Goal: Information Seeking & Learning: Find specific fact

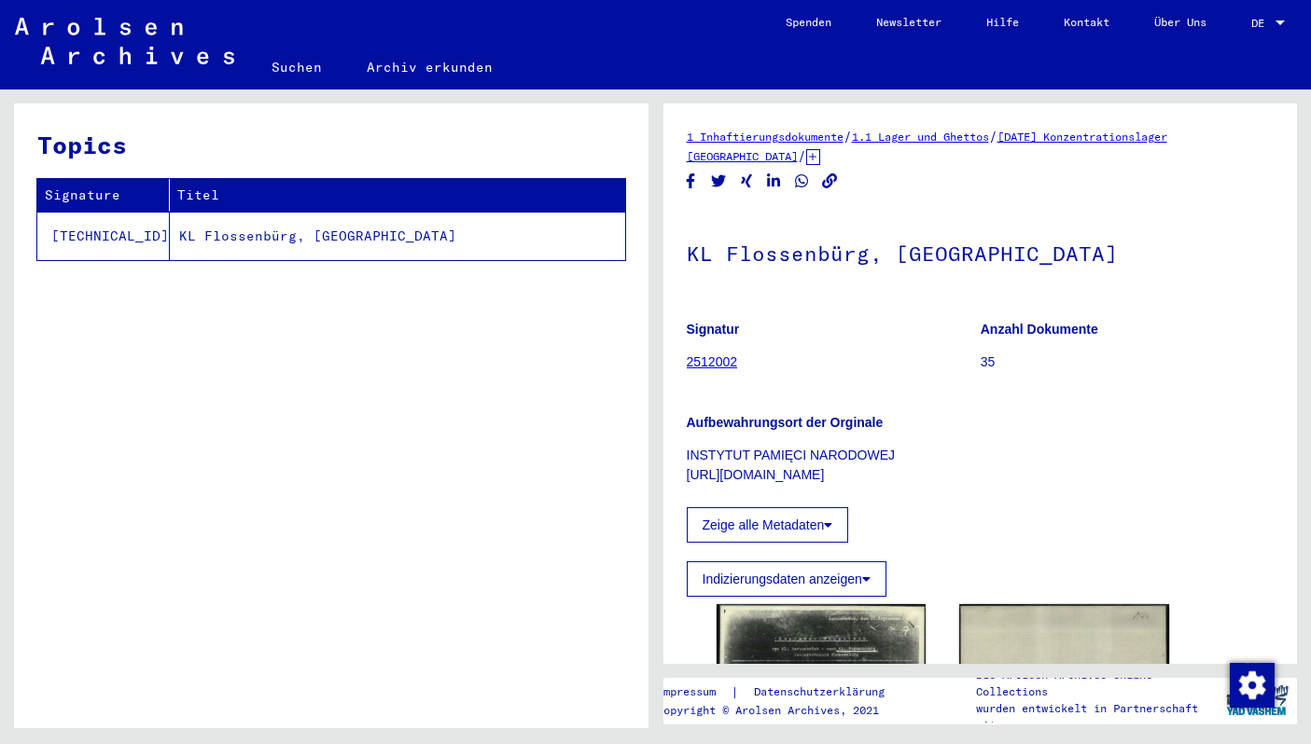
click at [189, 234] on td "KL Flossenbürg, [GEOGRAPHIC_DATA]" at bounding box center [397, 236] width 455 height 49
click at [292, 64] on link "Suchen" at bounding box center [296, 67] width 95 height 45
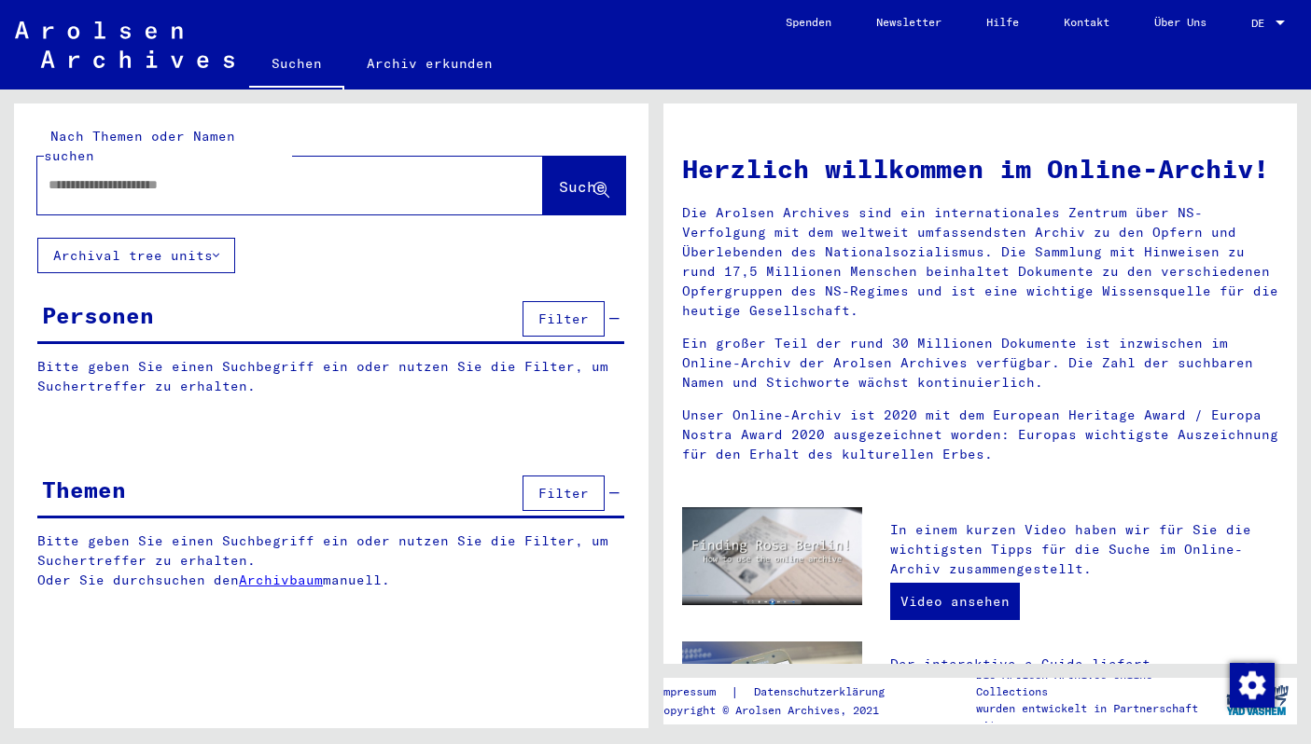
click at [283, 175] on input "text" at bounding box center [268, 185] width 438 height 20
type input "*"
click at [345, 175] on input "text" at bounding box center [268, 185] width 438 height 20
paste input "*****"
type input "*****"
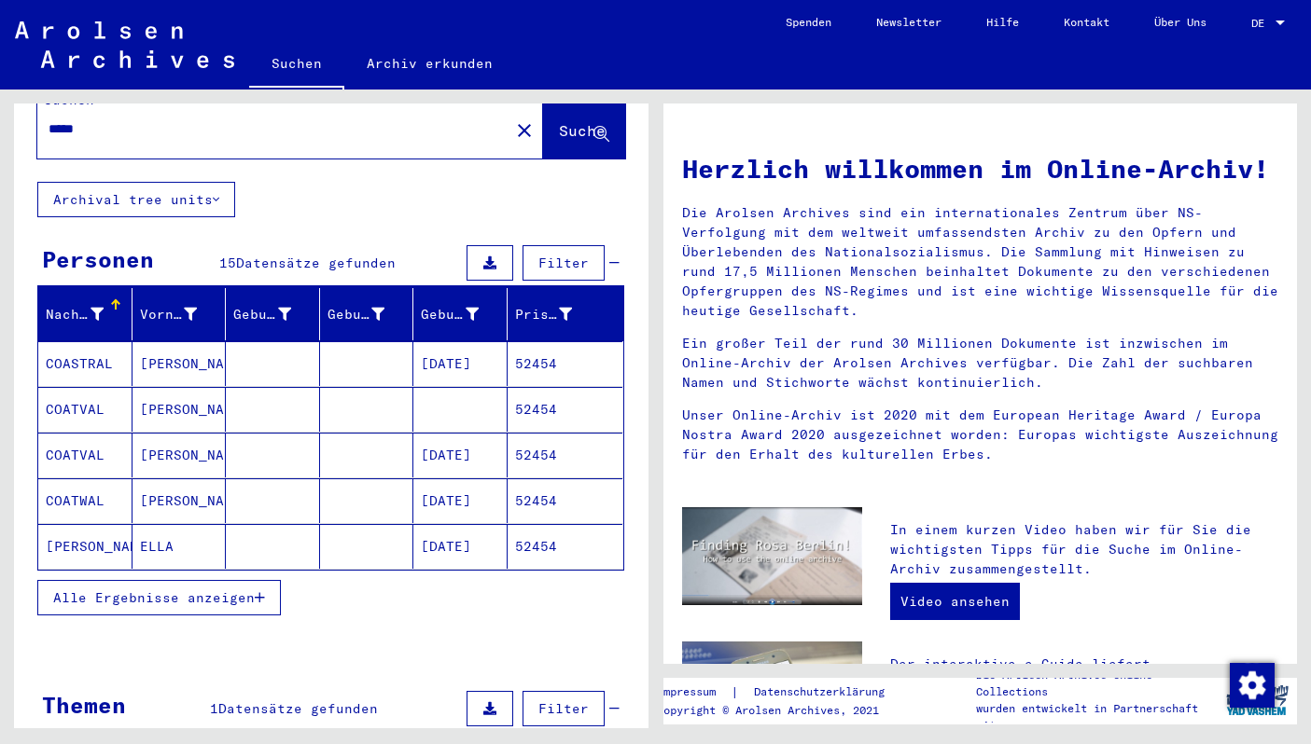
scroll to position [60, 0]
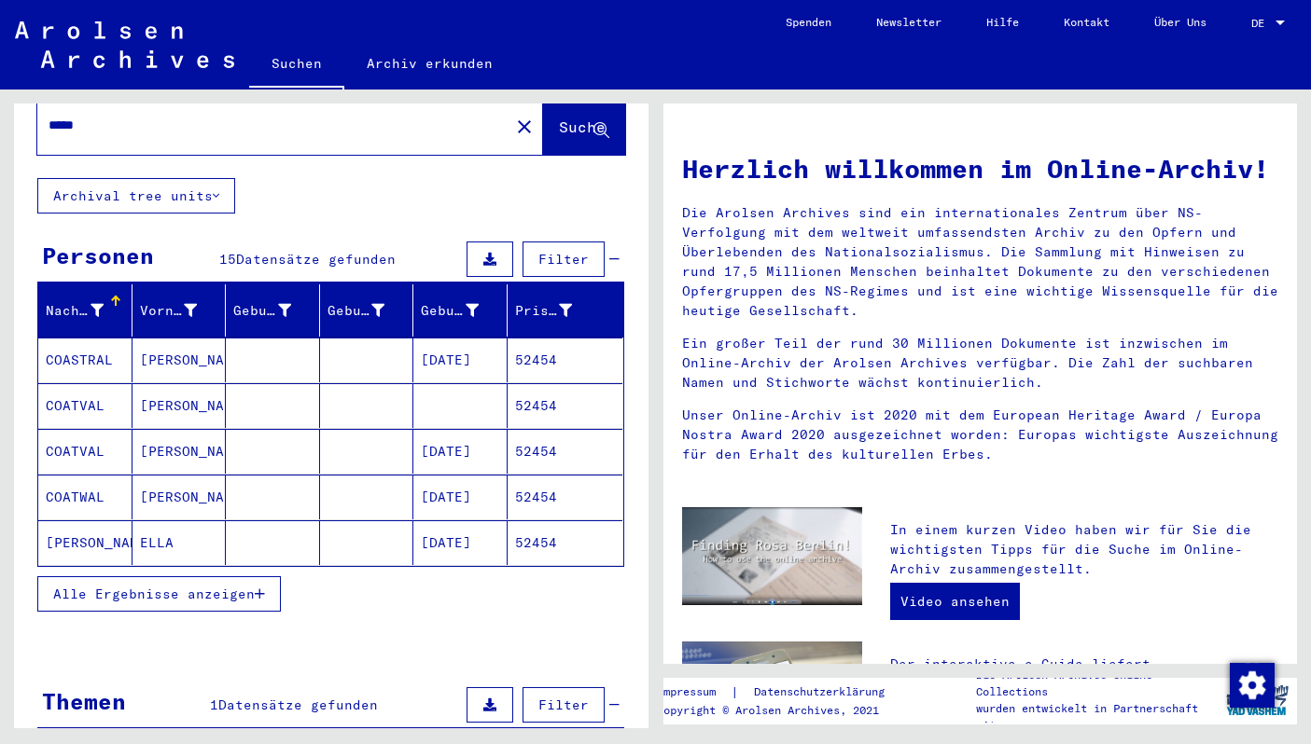
click at [90, 521] on mat-cell "[PERSON_NAME]" at bounding box center [85, 543] width 94 height 45
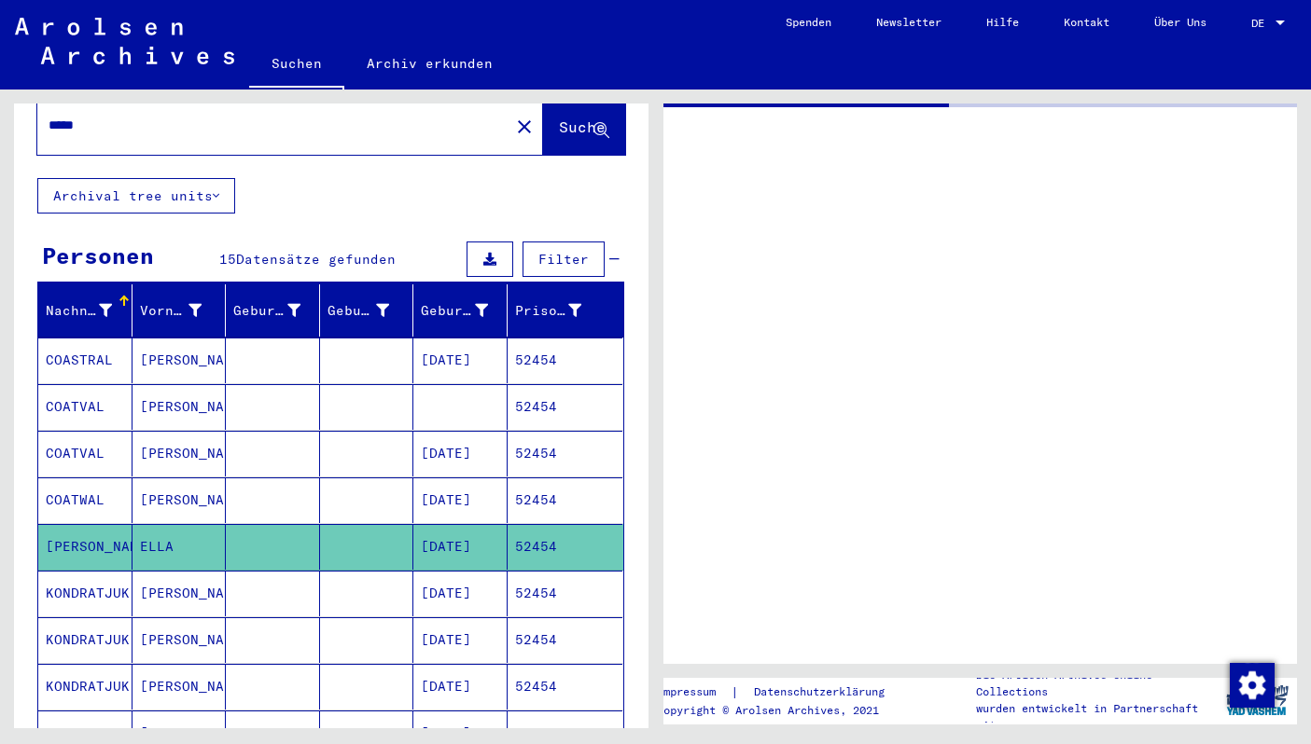
click at [90, 524] on mat-cell "[PERSON_NAME]" at bounding box center [85, 547] width 94 height 46
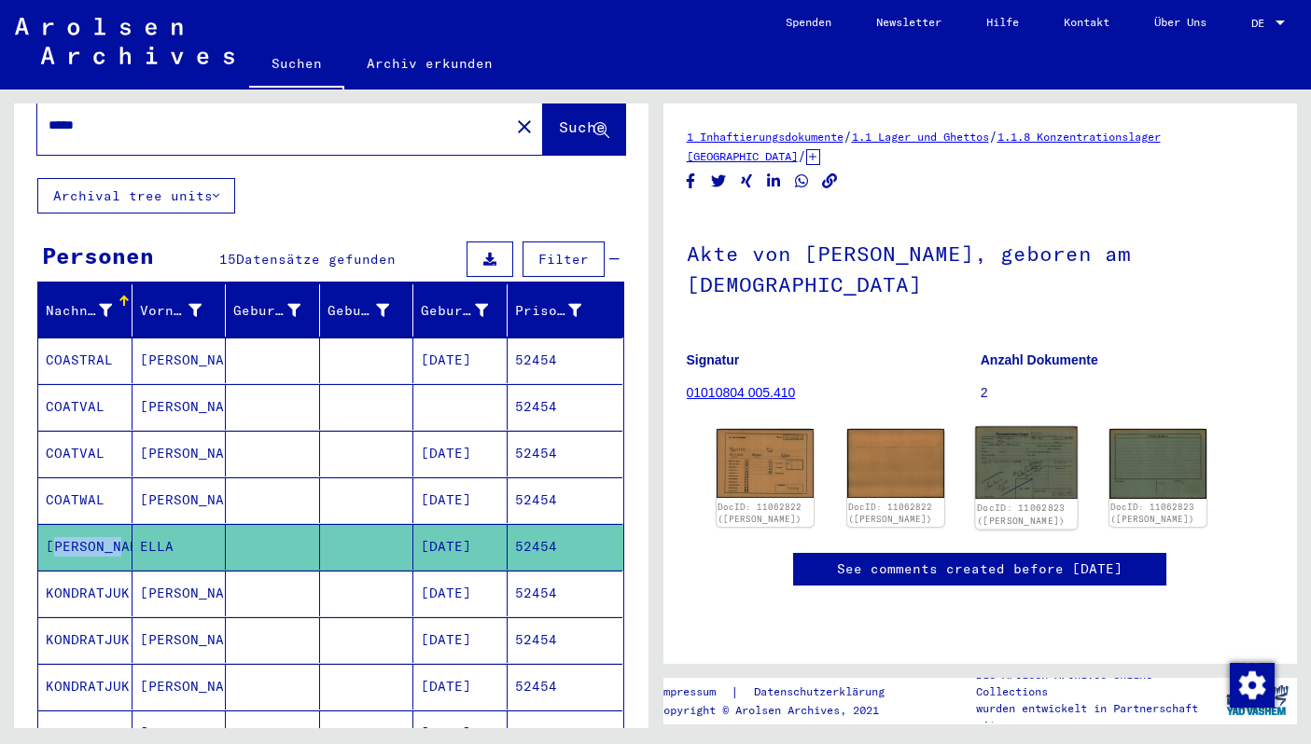
click at [1014, 433] on img at bounding box center [1027, 463] width 103 height 73
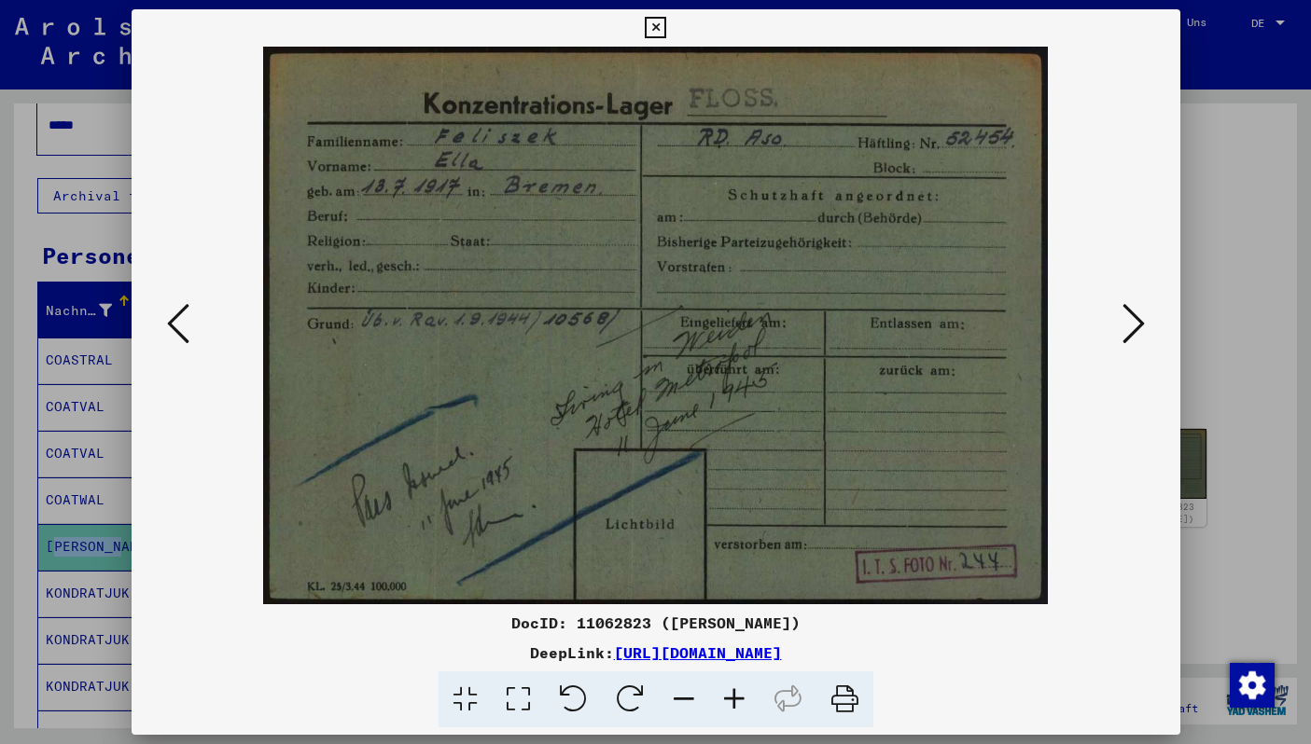
click at [41, 163] on div at bounding box center [655, 372] width 1311 height 744
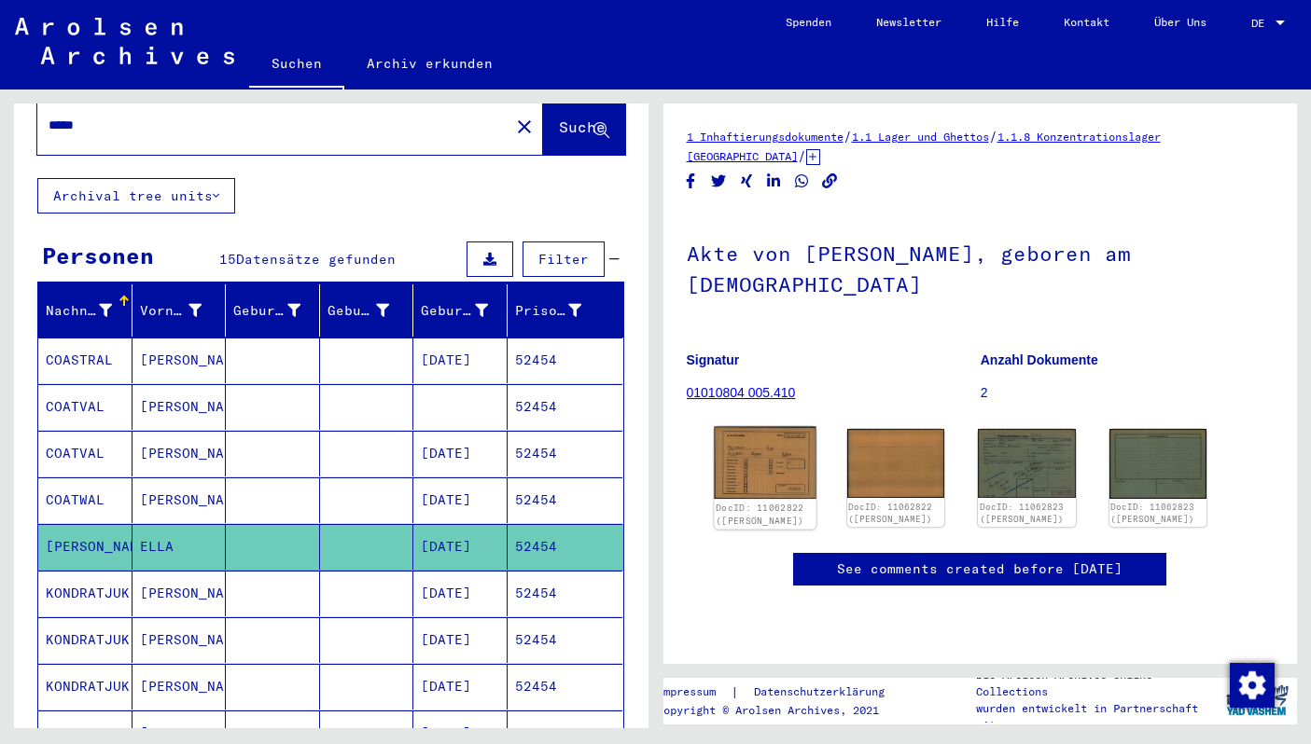
click at [719, 466] on img at bounding box center [765, 463] width 103 height 72
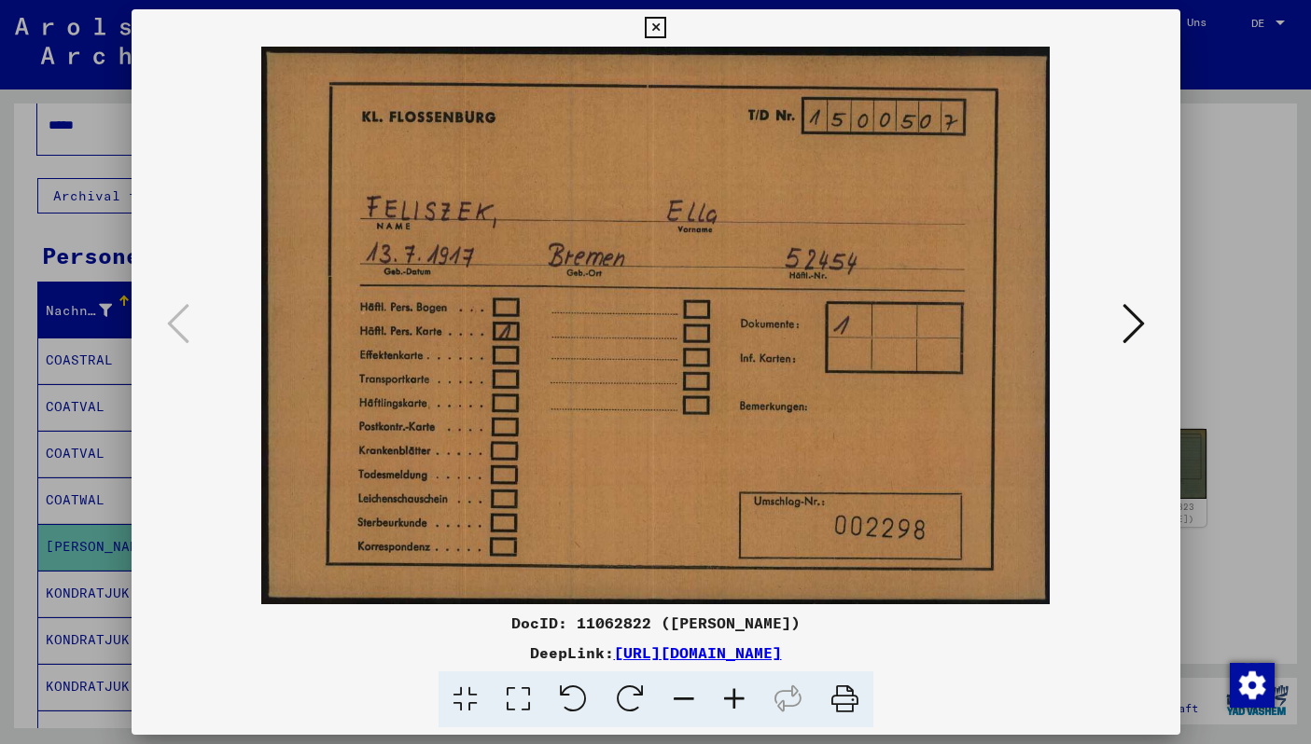
click at [1264, 260] on div at bounding box center [655, 372] width 1311 height 744
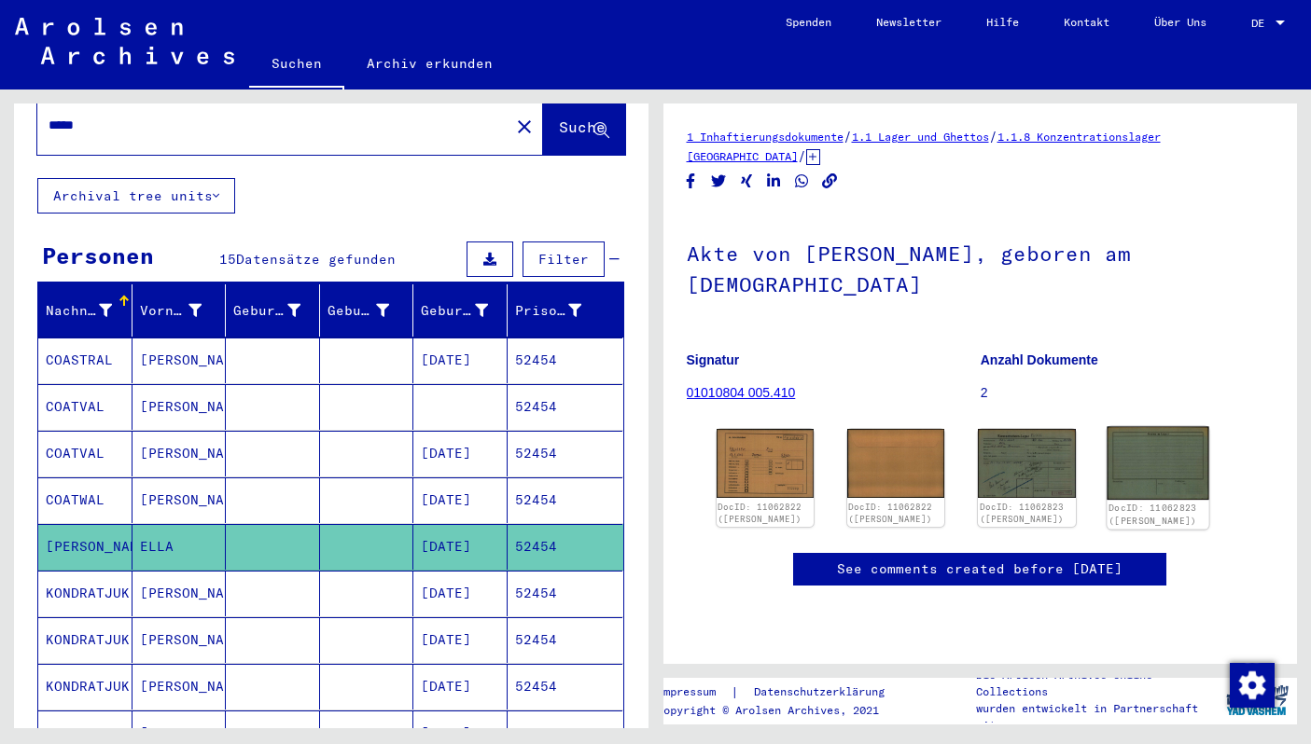
click at [1152, 464] on img at bounding box center [1157, 464] width 103 height 74
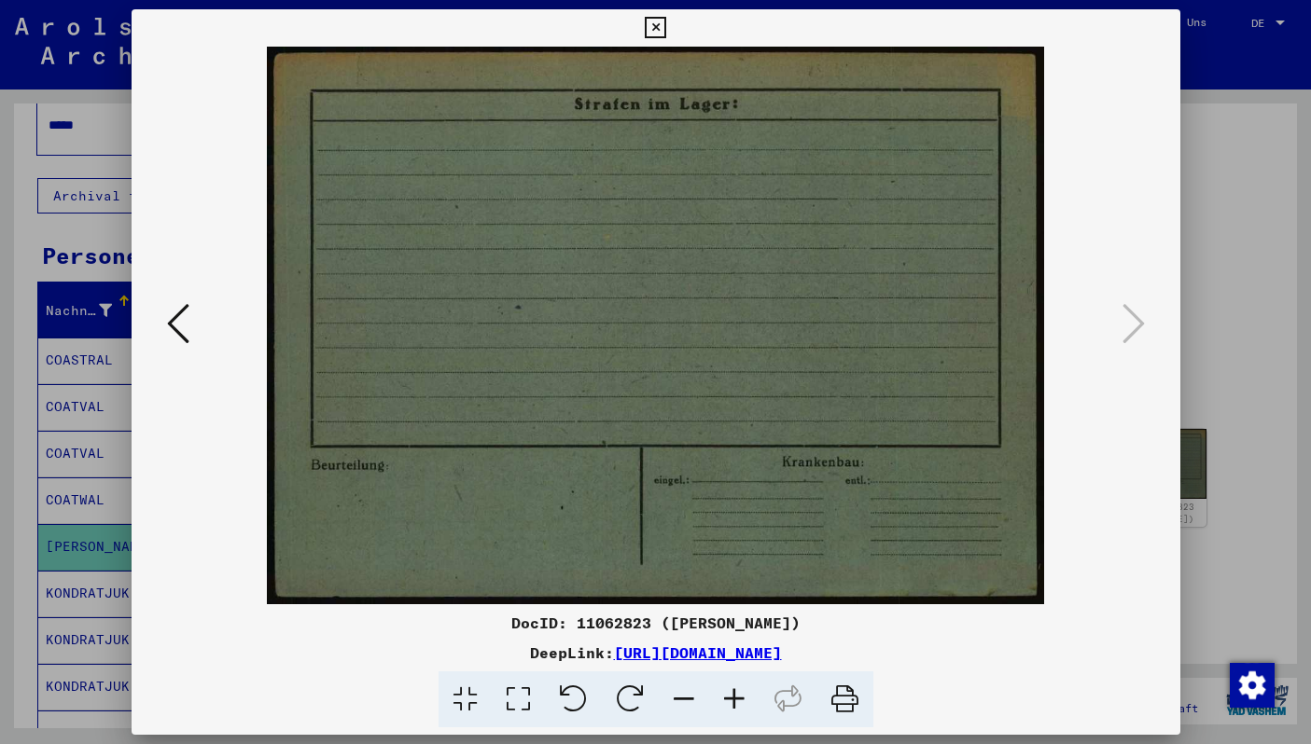
click at [1201, 363] on div at bounding box center [655, 372] width 1311 height 744
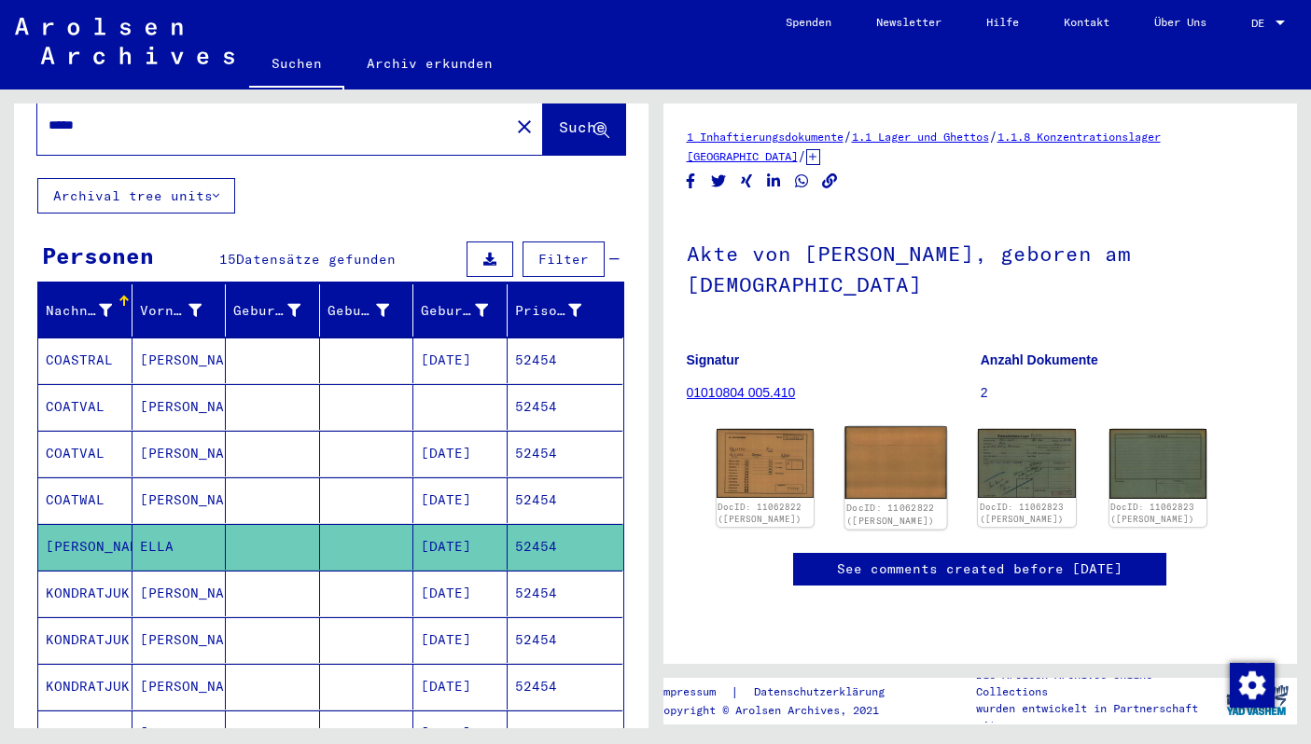
click at [929, 447] on img at bounding box center [895, 463] width 103 height 72
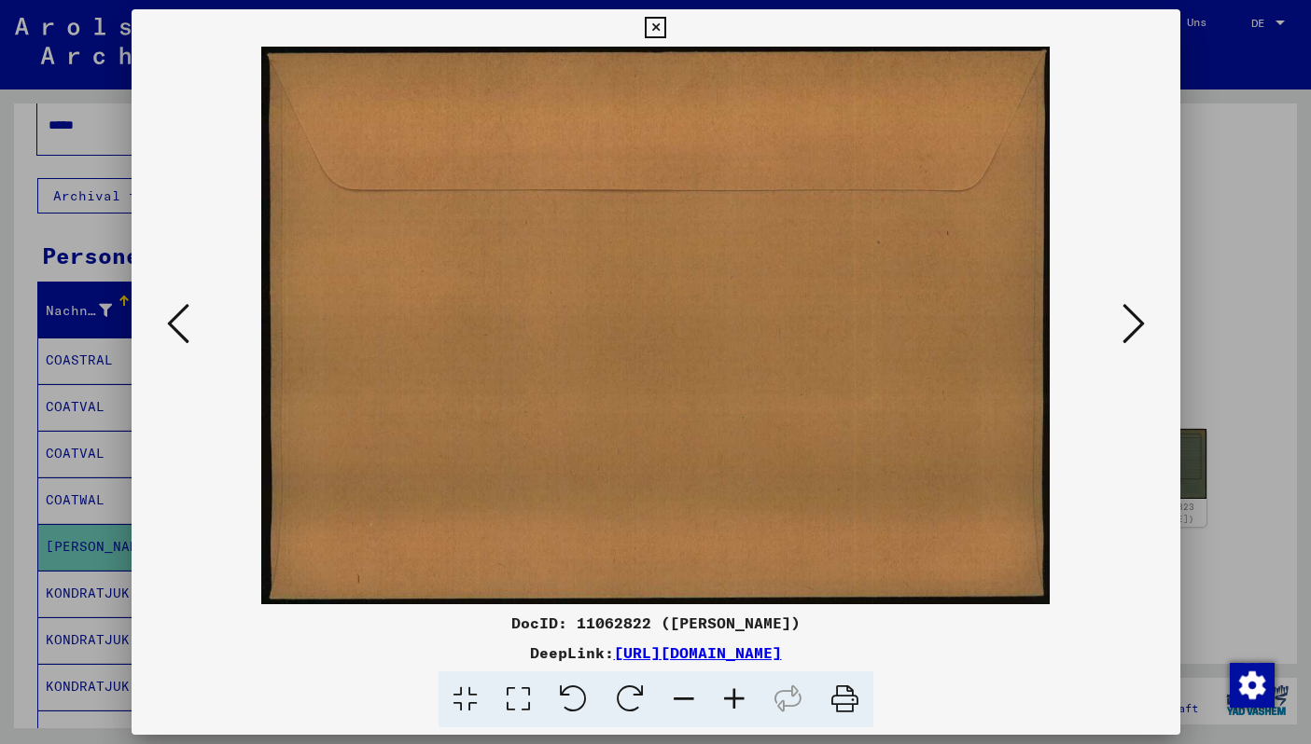
click at [1220, 157] on div at bounding box center [655, 372] width 1311 height 744
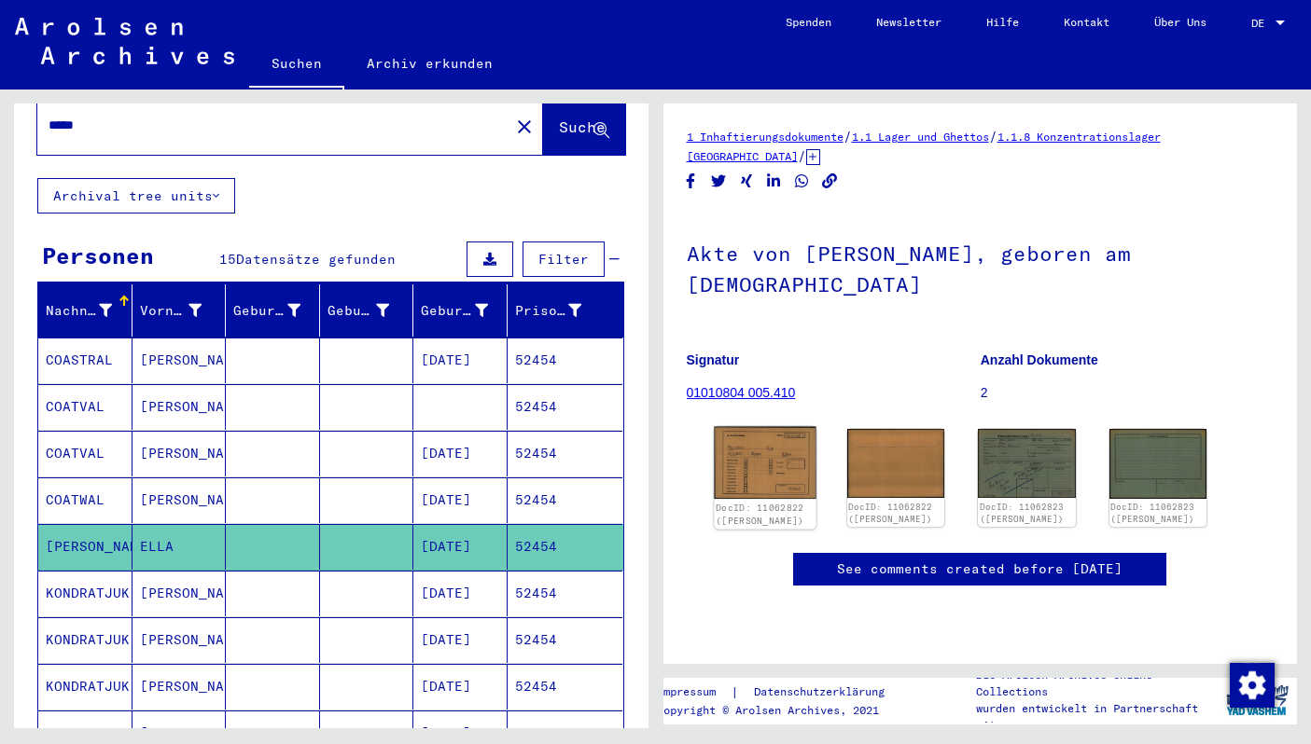
click at [747, 449] on img at bounding box center [765, 463] width 103 height 72
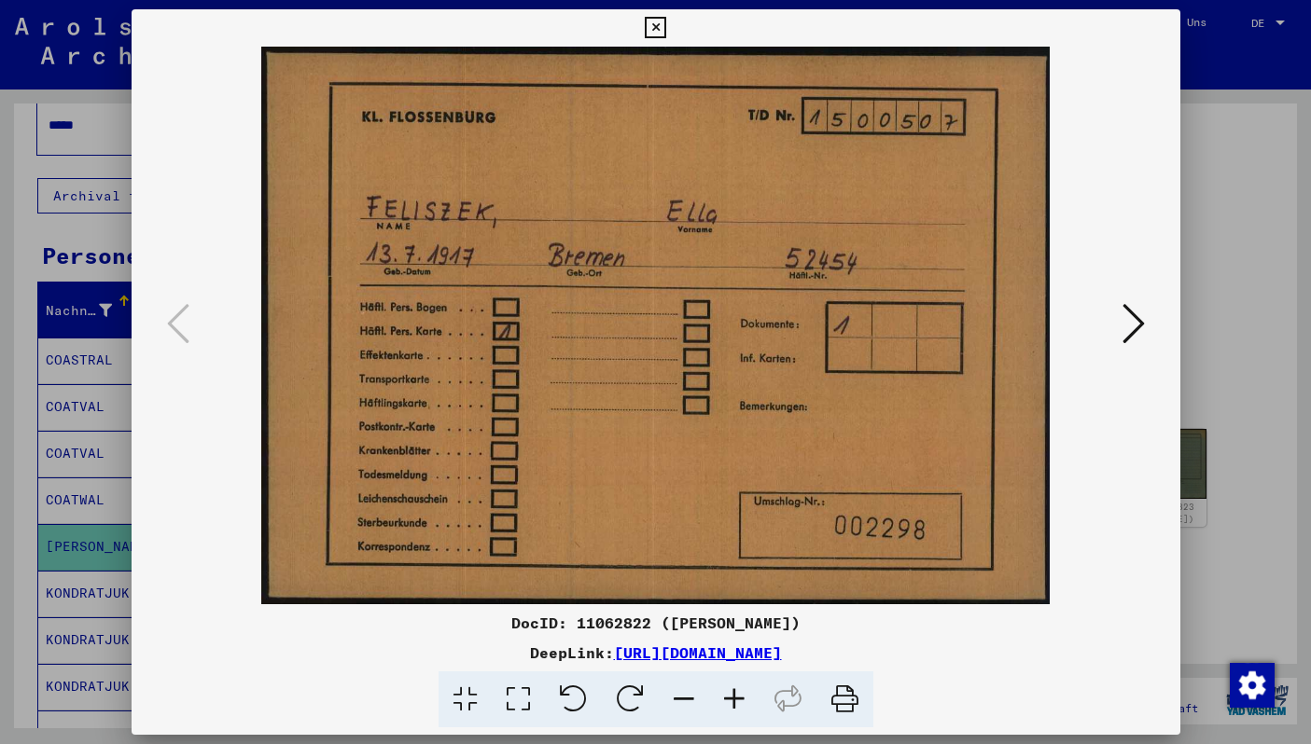
click at [1095, 426] on img at bounding box center [656, 326] width 922 height 558
click at [1253, 432] on div at bounding box center [655, 372] width 1311 height 744
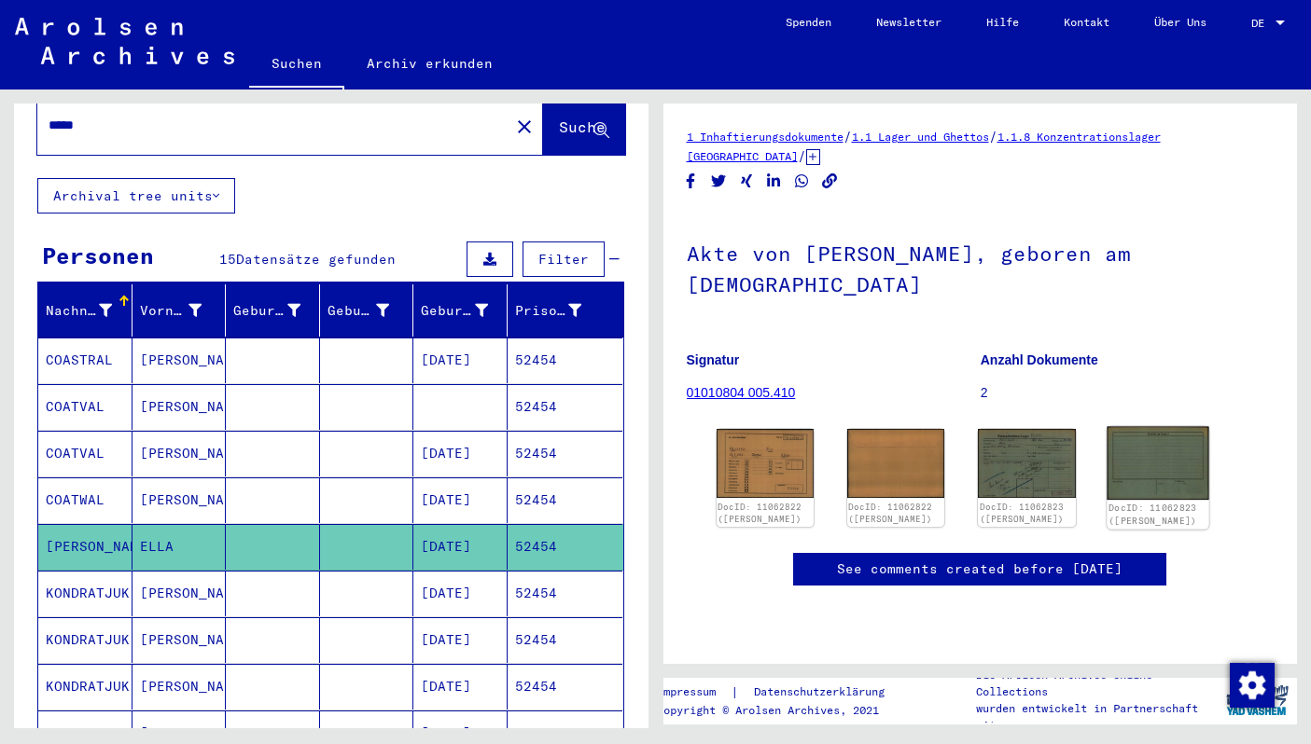
click at [1164, 445] on img at bounding box center [1157, 464] width 103 height 74
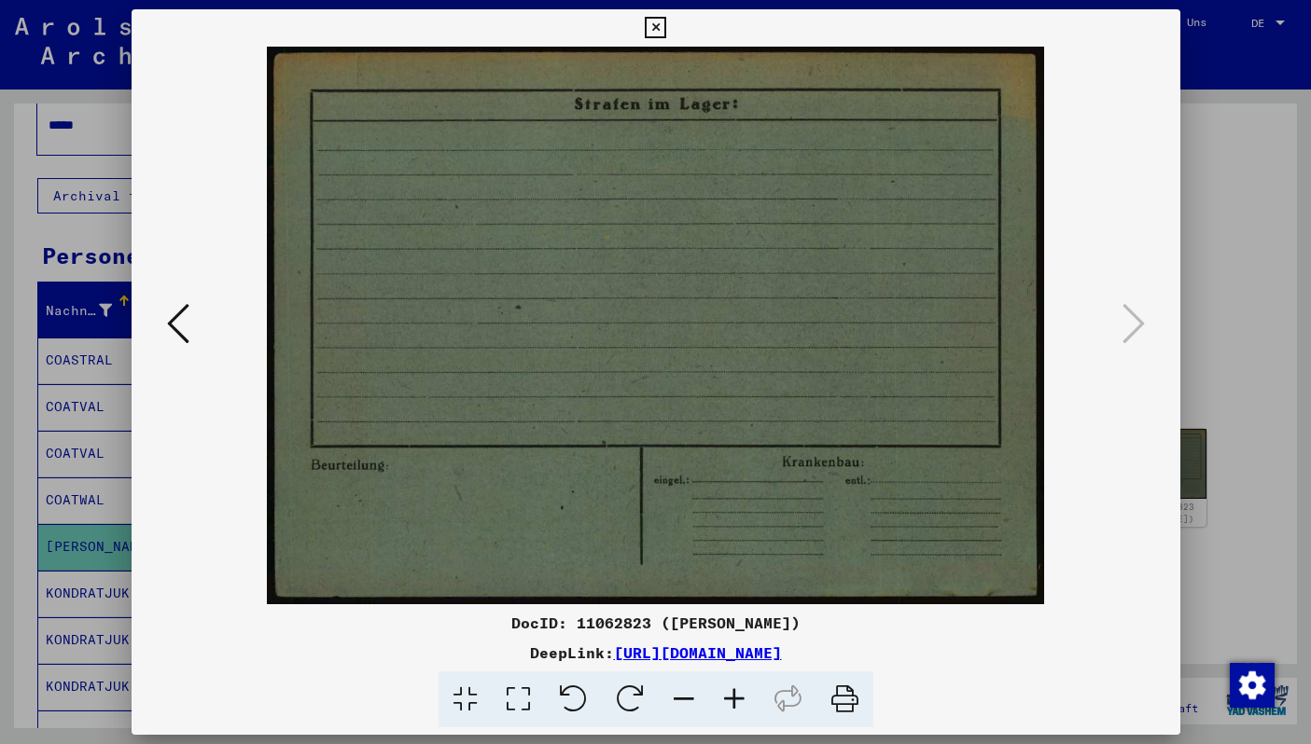
click at [165, 329] on button at bounding box center [178, 325] width 34 height 53
